Goal: Task Accomplishment & Management: Use online tool/utility

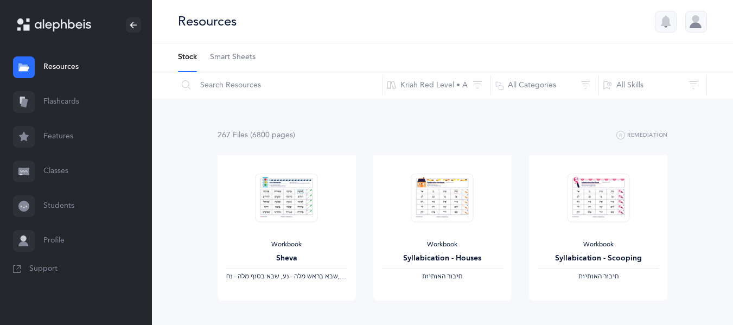
click at [82, 107] on link "Flashcards" at bounding box center [76, 102] width 152 height 35
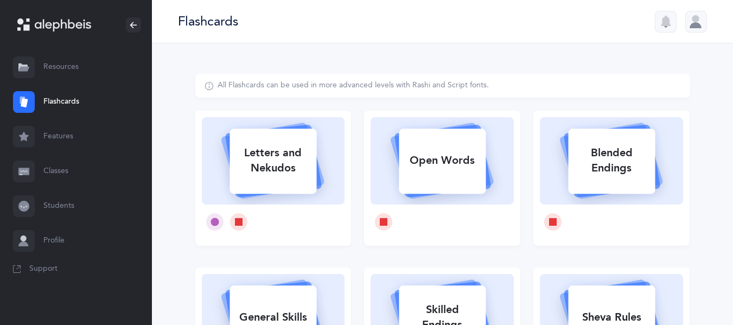
click at [264, 157] on div "Letters and Nekudos" at bounding box center [273, 160] width 87 height 43
select select
select select "single"
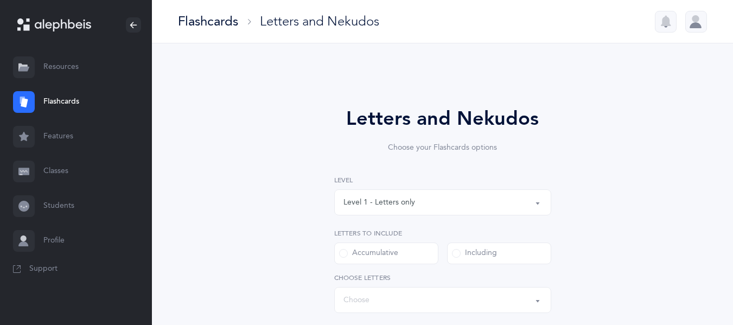
select select "27"
click at [450, 207] on div "Level 1 - Letters only" at bounding box center [443, 202] width 199 height 18
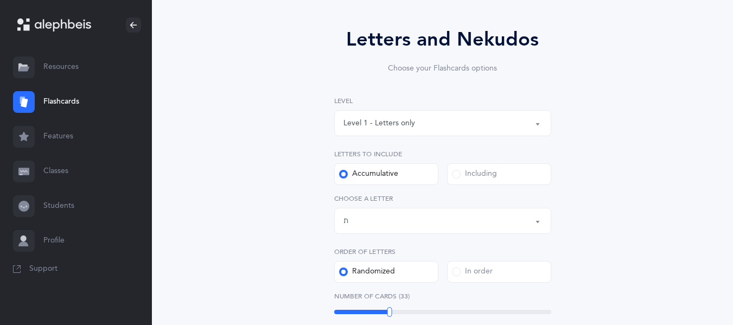
scroll to position [80, 0]
click at [531, 179] on label "Including" at bounding box center [499, 174] width 104 height 22
click at [0, 0] on input "Including" at bounding box center [0, 0] width 0 height 0
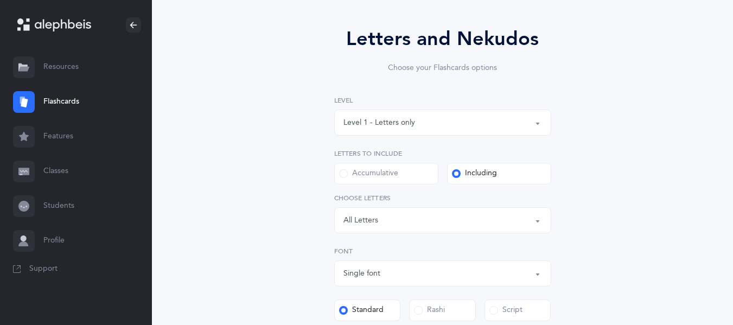
click at [464, 215] on div "Letters: All Letters" at bounding box center [443, 220] width 199 height 18
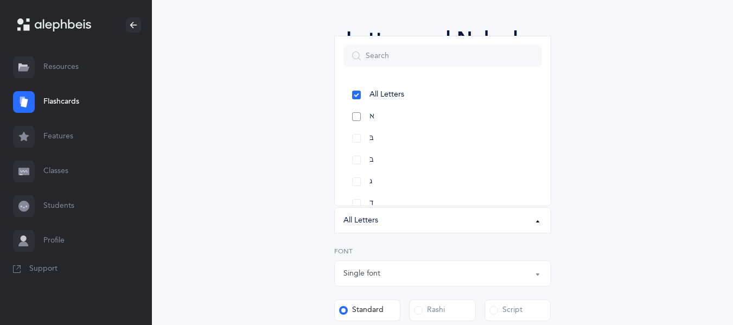
click at [412, 112] on link "א" at bounding box center [443, 117] width 199 height 22
select select "1"
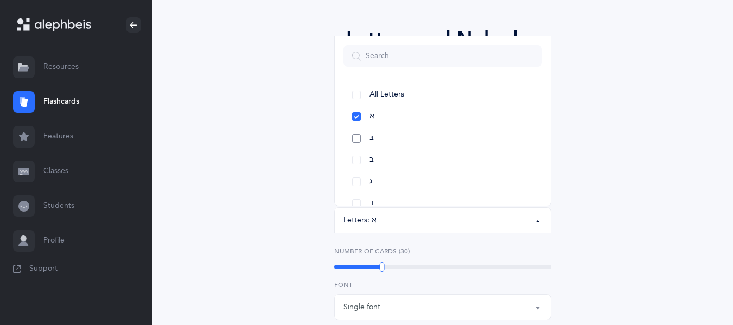
click at [415, 135] on link "בּ" at bounding box center [443, 139] width 199 height 22
click at [415, 162] on link "ב" at bounding box center [443, 160] width 199 height 22
click at [413, 179] on link "ג" at bounding box center [443, 182] width 199 height 22
click at [413, 179] on link "ו" at bounding box center [443, 184] width 199 height 22
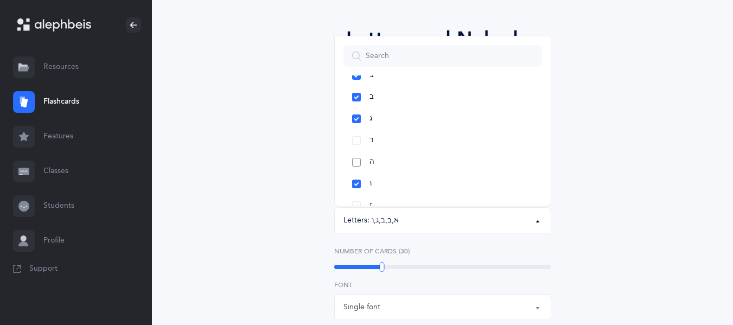
click at [401, 155] on link "ה" at bounding box center [443, 162] width 199 height 22
click at [394, 141] on link "ד" at bounding box center [443, 141] width 199 height 22
click at [394, 141] on link "ז" at bounding box center [443, 148] width 199 height 22
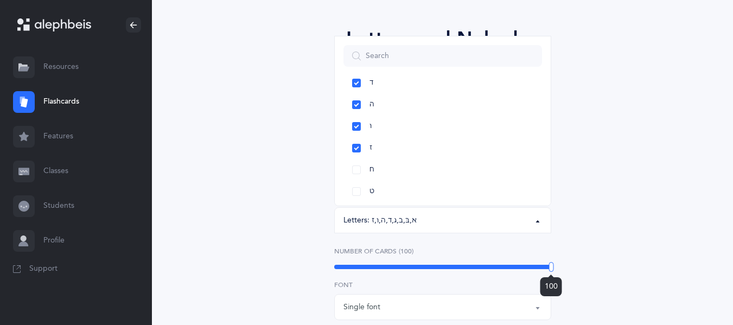
drag, startPoint x: 383, startPoint y: 265, endPoint x: 621, endPoint y: 270, distance: 238.8
click at [621, 270] on div "Letters and Nekudos Choose your Flashcards options Level 1 - Letters only Level…" at bounding box center [442, 295] width 495 height 603
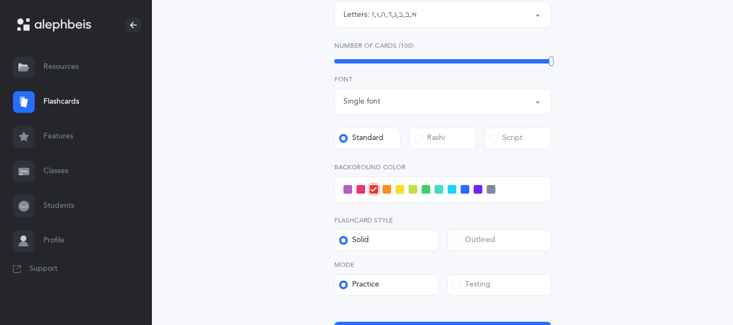
scroll to position [286, 0]
click at [452, 190] on span at bounding box center [452, 189] width 9 height 9
click at [0, 0] on input "checkbox" at bounding box center [0, 0] width 0 height 0
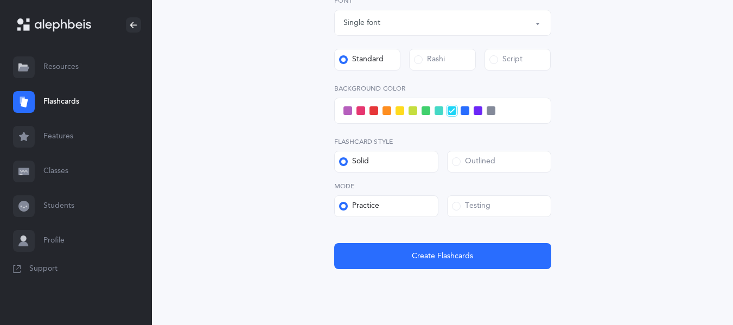
scroll to position [363, 0]
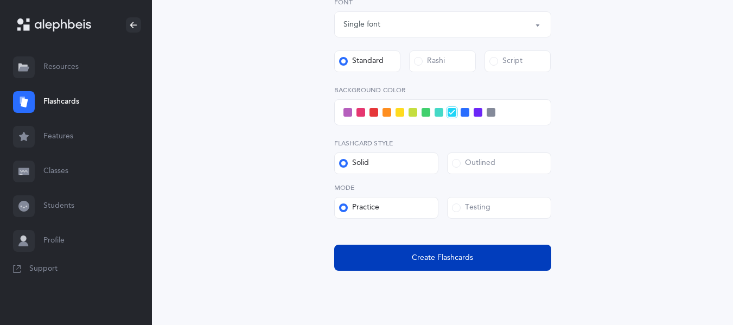
click at [463, 257] on span "Create Flashcards" at bounding box center [442, 257] width 61 height 11
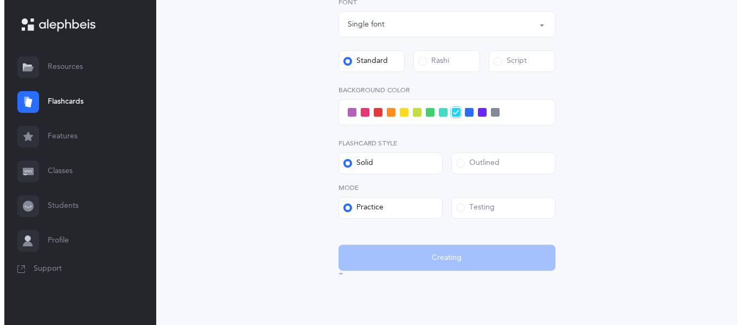
scroll to position [0, 0]
